Goal: Transaction & Acquisition: Purchase product/service

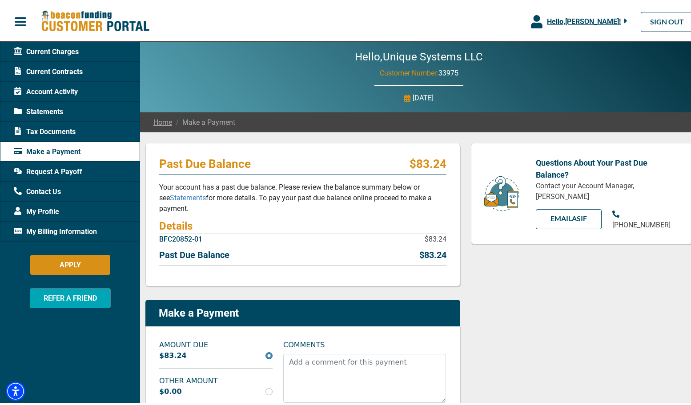
click at [226, 312] on p "Make a Payment" at bounding box center [199, 311] width 80 height 13
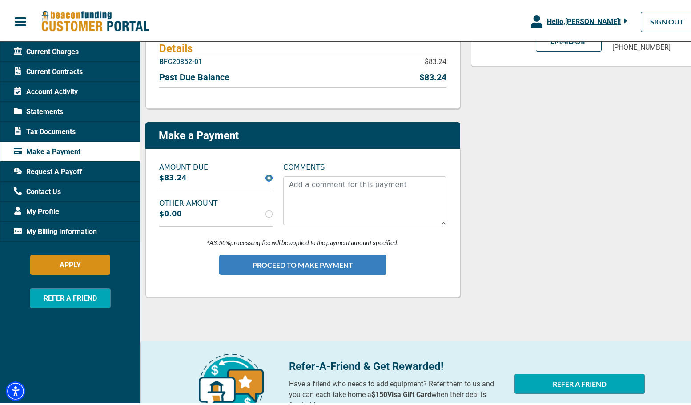
click at [311, 258] on button "PROCEED TO MAKE PAYMENT" at bounding box center [302, 263] width 167 height 20
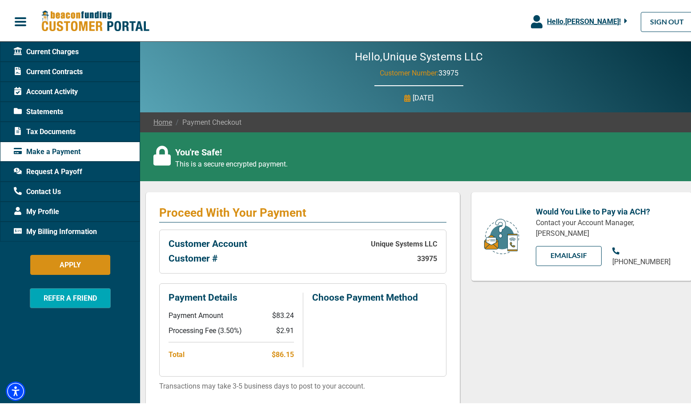
click at [617, 21] on div "Hello, [PERSON_NAME] !" at bounding box center [584, 20] width 85 height 11
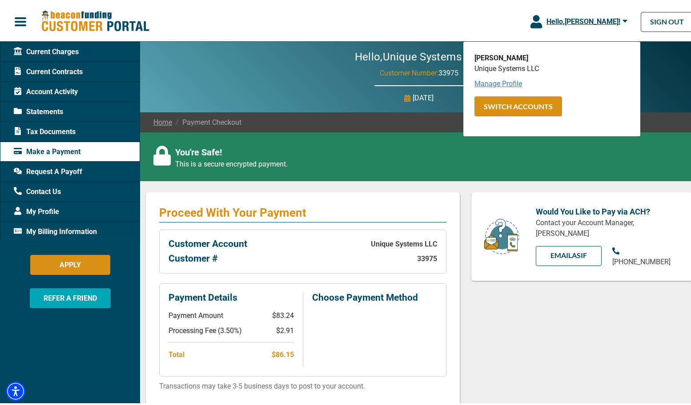
click at [499, 81] on link "Manage Profile" at bounding box center [498, 82] width 48 height 8
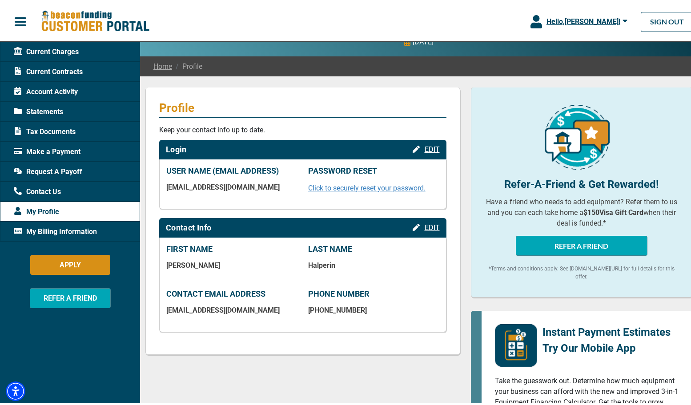
scroll to position [133, 0]
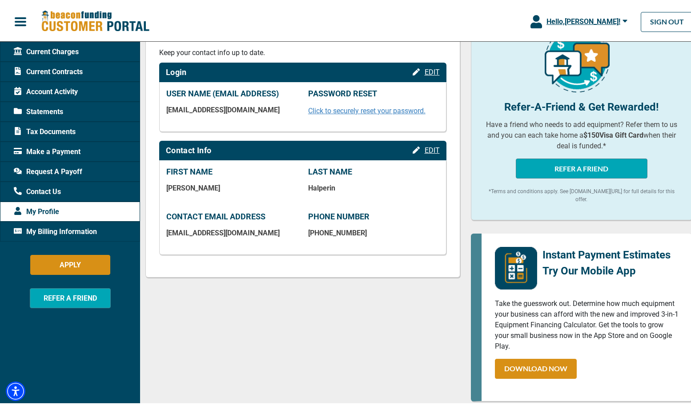
click at [44, 229] on span "My Billing Information" at bounding box center [55, 230] width 83 height 11
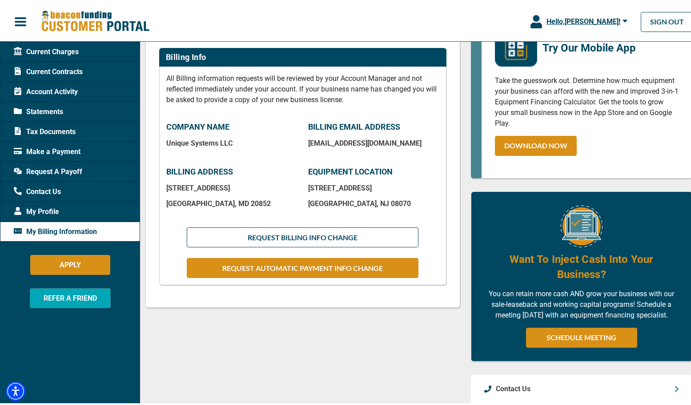
scroll to position [133, 0]
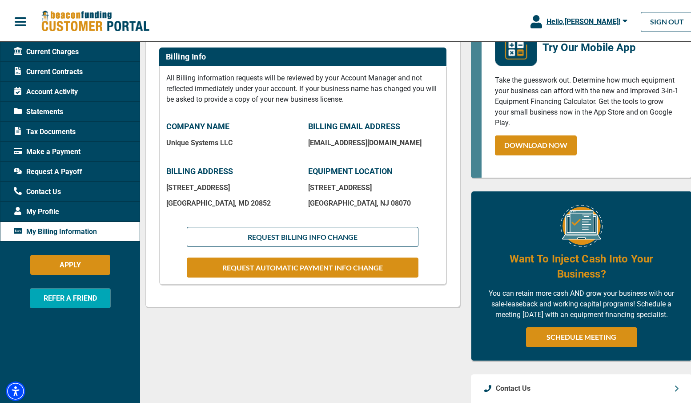
click at [52, 141] on div "Make a Payment" at bounding box center [70, 150] width 140 height 20
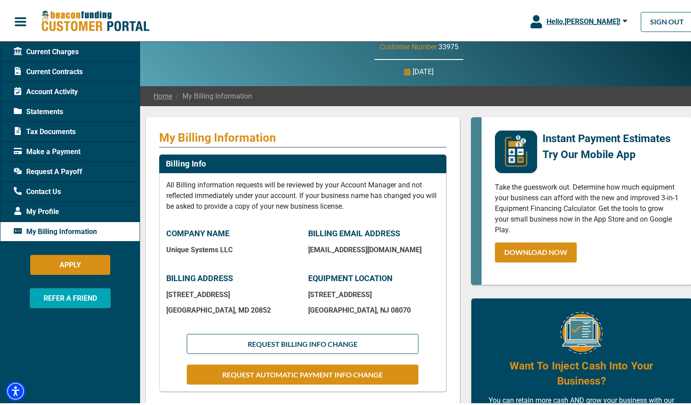
click at [66, 148] on span "Make a Payment" at bounding box center [47, 150] width 67 height 11
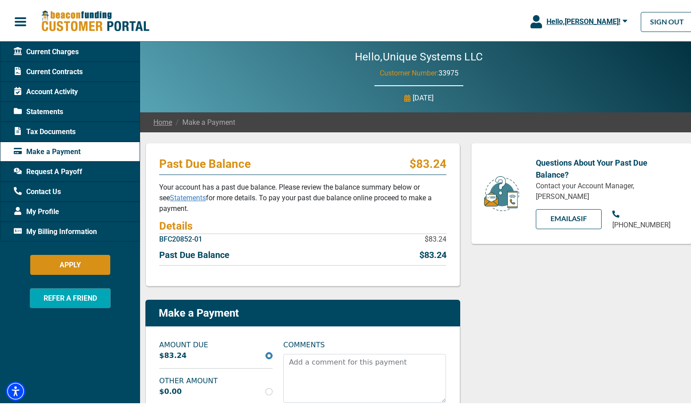
click at [211, 309] on p "Make a Payment" at bounding box center [199, 311] width 80 height 13
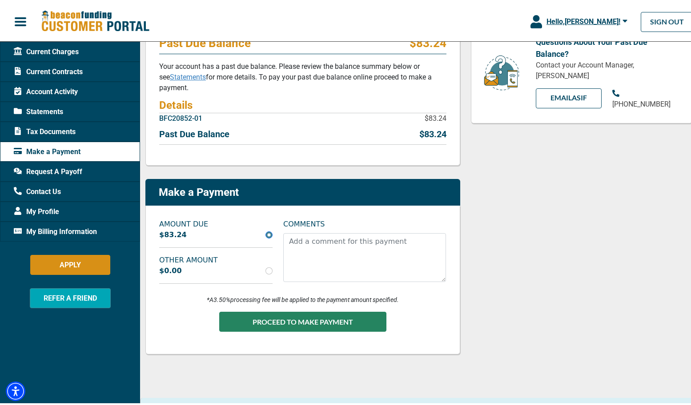
scroll to position [133, 0]
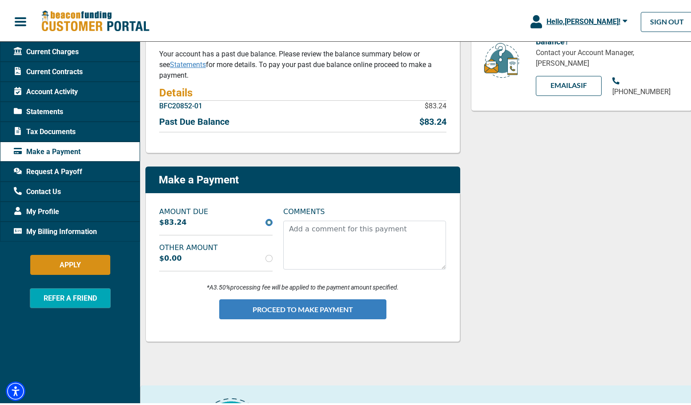
click at [314, 305] on button "PROCEED TO MAKE PAYMENT" at bounding box center [302, 308] width 167 height 20
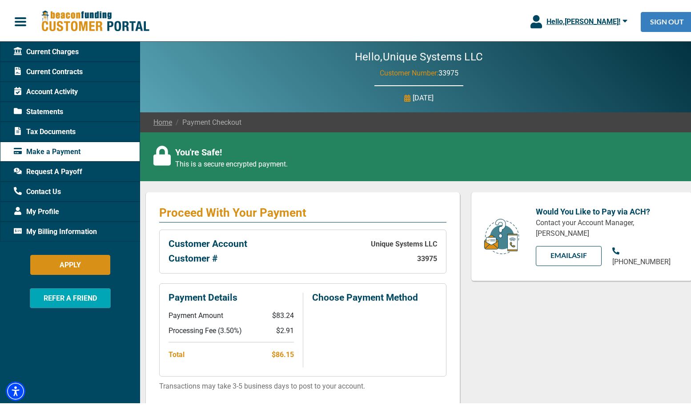
click at [660, 20] on link "SIGN OUT" at bounding box center [667, 20] width 52 height 20
